Goal: Complete application form

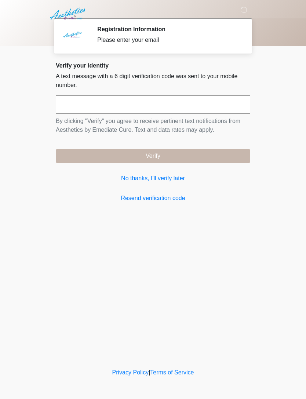
click at [172, 181] on link "No thanks, I'll verify later" at bounding box center [153, 178] width 195 height 9
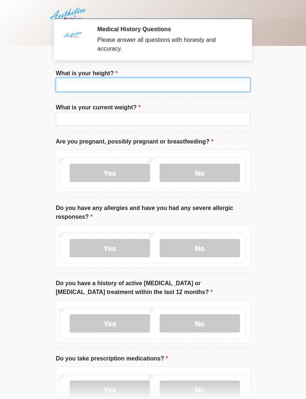
click at [178, 83] on input "What is your height?" at bounding box center [153, 85] width 195 height 14
type input "*"
type input "****"
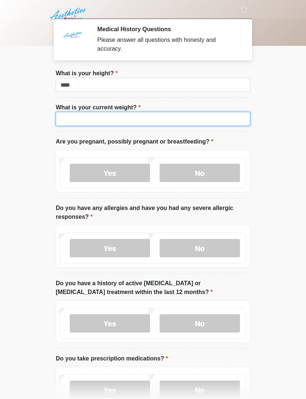
click at [162, 125] on input "What is your current weight?" at bounding box center [153, 119] width 195 height 14
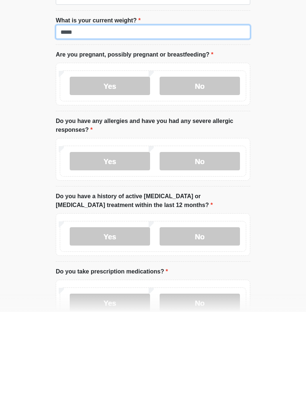
type input "*****"
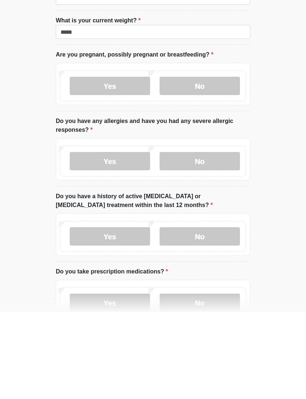
click at [199, 164] on label "No" at bounding box center [200, 173] width 80 height 18
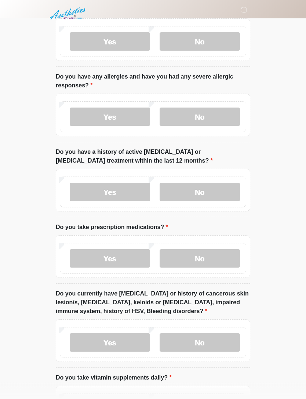
scroll to position [133, 0]
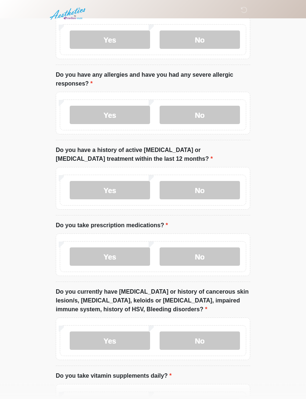
click at [210, 115] on label "No" at bounding box center [200, 115] width 80 height 18
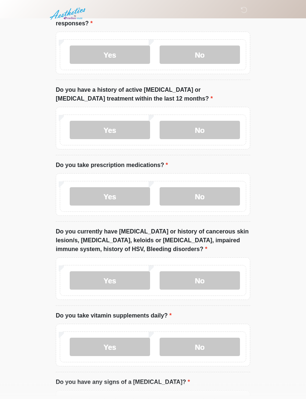
scroll to position [195, 0]
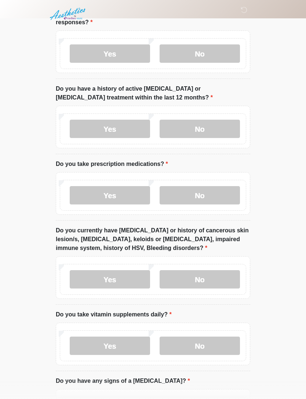
click at [214, 129] on label "No" at bounding box center [200, 129] width 80 height 18
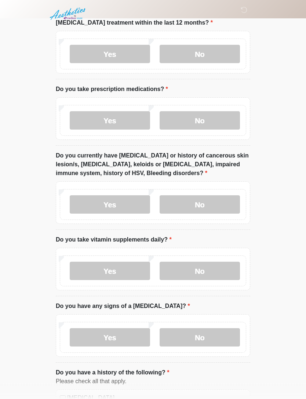
scroll to position [270, 0]
click at [207, 121] on label "No" at bounding box center [200, 120] width 80 height 18
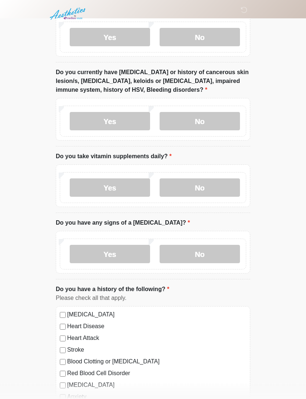
scroll to position [353, 0]
click at [206, 122] on label "No" at bounding box center [200, 121] width 80 height 18
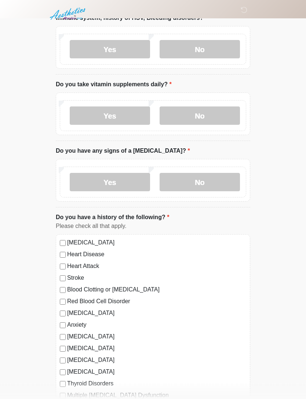
scroll to position [426, 0]
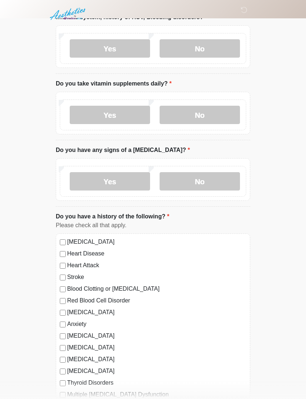
click at [211, 117] on label "No" at bounding box center [200, 115] width 80 height 18
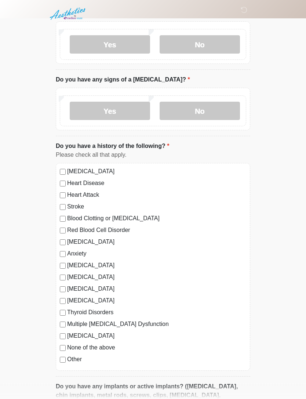
scroll to position [498, 0]
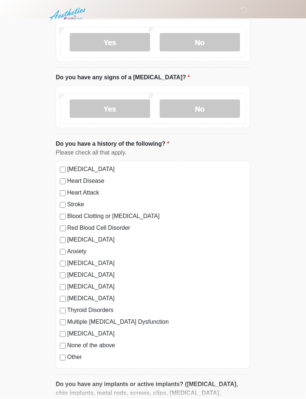
click at [202, 110] on label "No" at bounding box center [200, 109] width 80 height 18
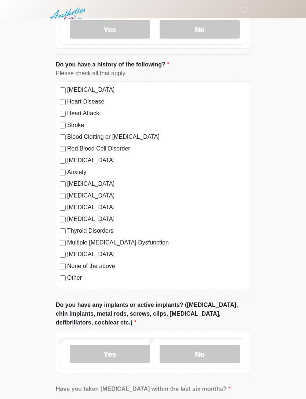
scroll to position [575, 0]
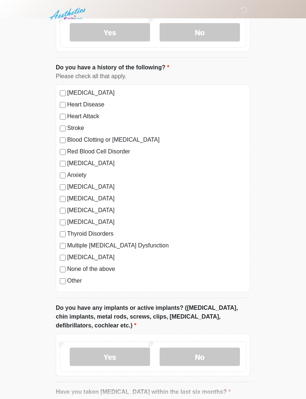
click at [118, 270] on label "None of the above" at bounding box center [156, 269] width 179 height 9
click at [156, 315] on label "Do you have any implants or active implants? ([MEDICAL_DATA], chin implants, me…" at bounding box center [153, 317] width 195 height 26
click at [91, 269] on label "None of the above" at bounding box center [156, 269] width 179 height 9
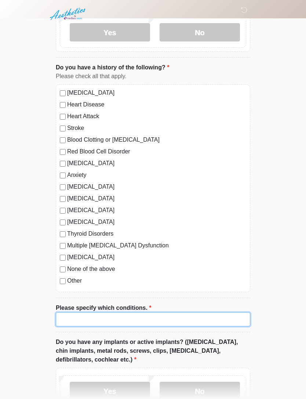
click at [126, 321] on input "Please specify which conditions." at bounding box center [153, 320] width 195 height 14
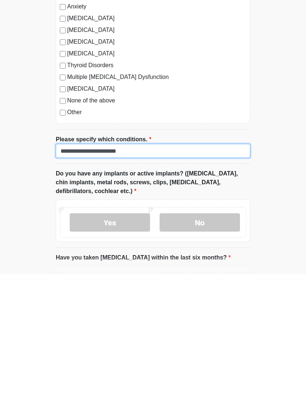
type input "**********"
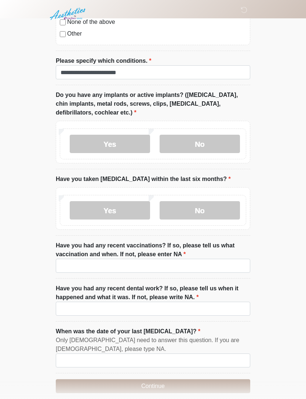
scroll to position [829, 0]
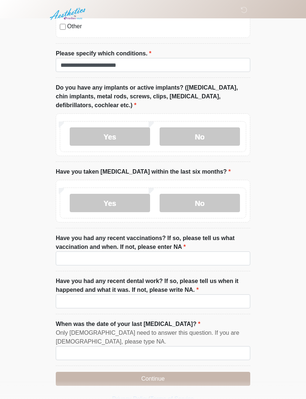
click at [206, 131] on label "No" at bounding box center [200, 136] width 80 height 18
click at [216, 203] on label "No" at bounding box center [200, 203] width 80 height 18
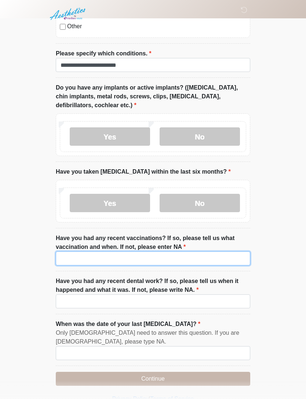
click at [222, 261] on input "Have you had any recent vaccinations? If so, please tell us what vaccination an…" at bounding box center [153, 259] width 195 height 14
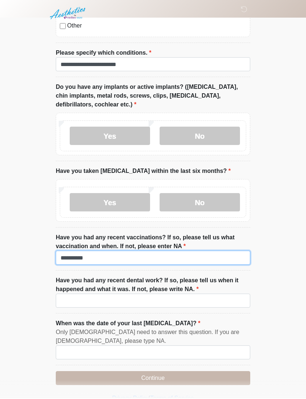
type input "*********"
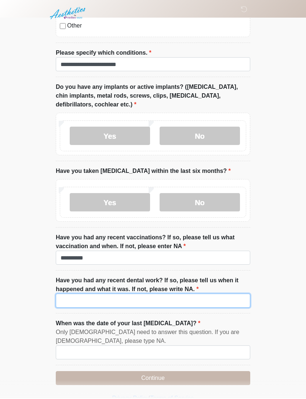
click at [232, 296] on input "Have you had any recent dental work? If so, please tell us when it happened and…" at bounding box center [153, 302] width 195 height 14
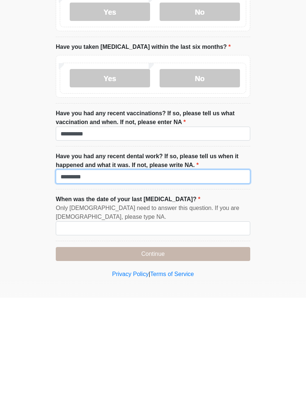
type input "*********"
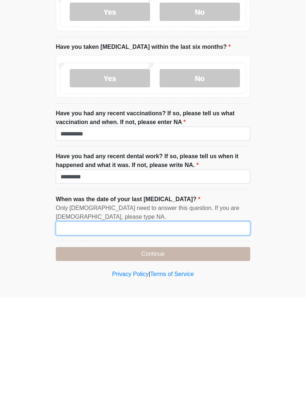
click at [191, 323] on input "When was the date of your last [MEDICAL_DATA]?" at bounding box center [153, 330] width 195 height 14
type input "**********"
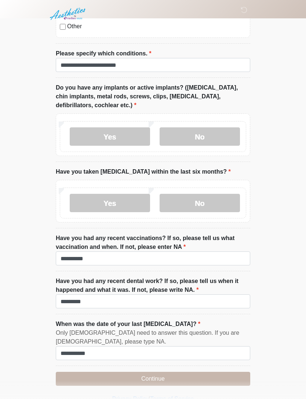
click at [160, 378] on button "Continue" at bounding box center [153, 379] width 195 height 14
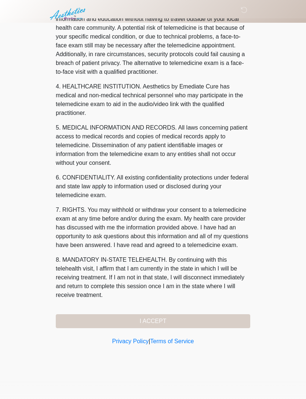
scroll to position [0, 0]
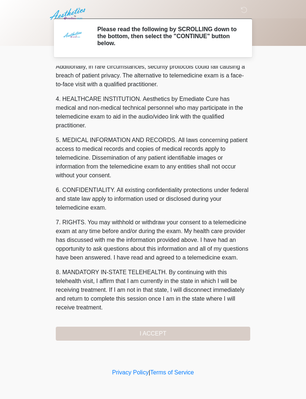
click at [179, 334] on div "1. PURPOSE. The purpose of this form is to obtain your consent for a telemedici…" at bounding box center [153, 203] width 195 height 275
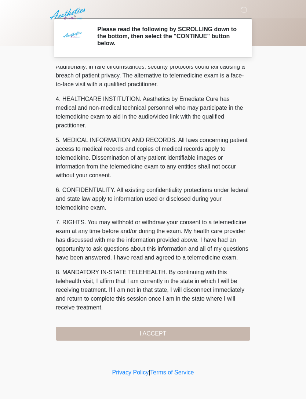
click at [168, 336] on button "I ACCEPT" at bounding box center [153, 334] width 195 height 14
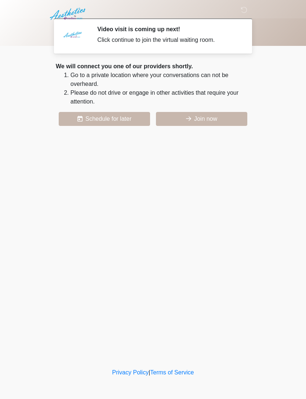
click at [201, 121] on button "Join now" at bounding box center [201, 119] width 91 height 14
